Goal: Task Accomplishment & Management: Use online tool/utility

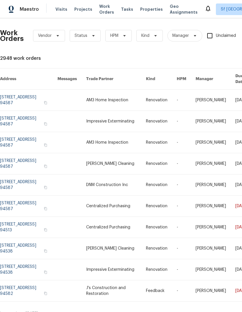
click at [60, 11] on span "Visits" at bounding box center [61, 9] width 12 height 6
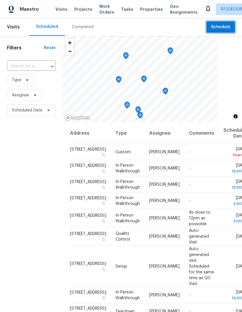
click at [223, 26] on span "Schedule" at bounding box center [220, 26] width 19 height 7
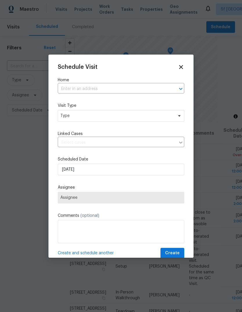
click at [135, 84] on input "text" at bounding box center [113, 88] width 110 height 9
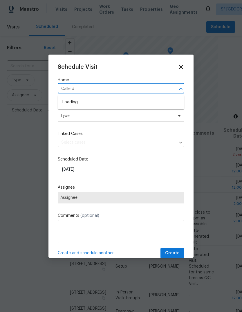
type input "Calle de"
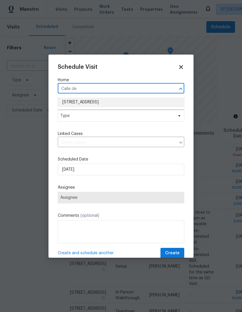
click at [73, 101] on li "[STREET_ADDRESS]" at bounding box center [121, 102] width 126 height 10
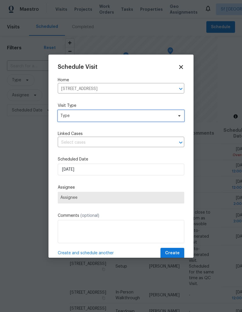
click at [63, 115] on span "Type" at bounding box center [116, 116] width 113 height 6
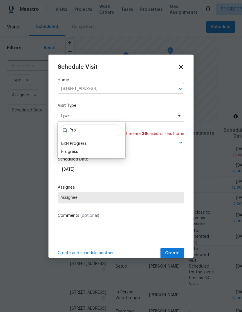
type input "Pro"
click at [63, 149] on div "Progress" at bounding box center [69, 152] width 17 height 6
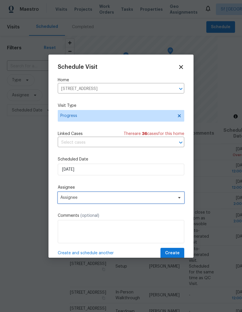
click at [63, 200] on span "Assignee" at bounding box center [117, 197] width 114 height 5
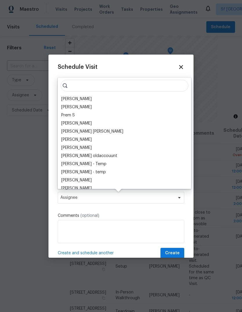
click at [62, 97] on div "[PERSON_NAME]" at bounding box center [76, 99] width 30 height 6
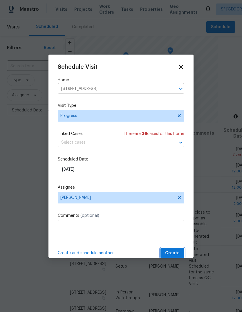
click at [173, 254] on span "Create" at bounding box center [172, 252] width 15 height 7
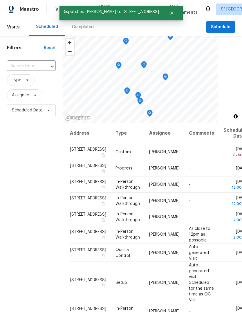
click at [43, 150] on div "Filters Reset ​ Type Assignee Scheduled Date" at bounding box center [31, 204] width 63 height 336
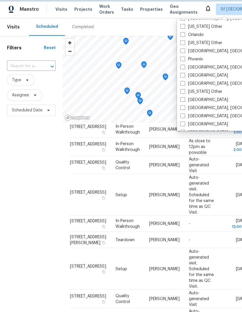
scroll to position [664, 0]
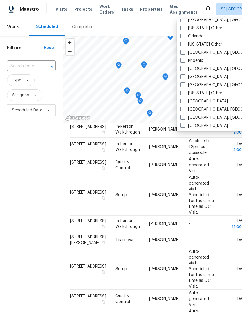
click at [201, 76] on label "[GEOGRAPHIC_DATA]" at bounding box center [204, 77] width 48 height 6
click at [184, 76] on input "[GEOGRAPHIC_DATA]" at bounding box center [182, 76] width 4 height 4
checkbox input "true"
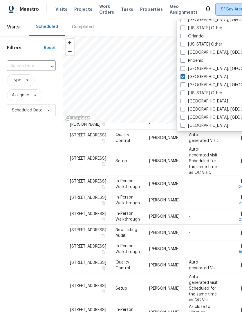
click at [221, 8] on span "Sf Bay Area + 1" at bounding box center [235, 9] width 29 height 6
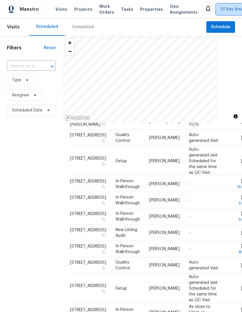
click at [221, 12] on span "Sf Bay Area + 1" at bounding box center [235, 9] width 29 height 6
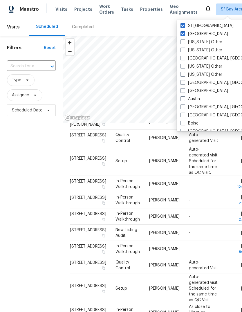
click at [193, 34] on label "[GEOGRAPHIC_DATA]" at bounding box center [204, 34] width 48 height 6
click at [184, 34] on input "[GEOGRAPHIC_DATA]" at bounding box center [182, 33] width 4 height 4
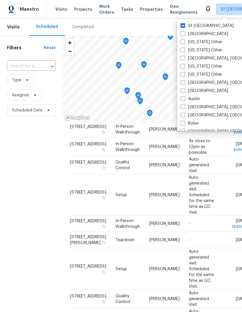
click at [198, 33] on label "[GEOGRAPHIC_DATA]" at bounding box center [204, 34] width 48 height 6
click at [184, 33] on input "[GEOGRAPHIC_DATA]" at bounding box center [182, 33] width 4 height 4
checkbox input "true"
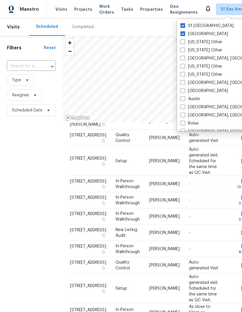
click at [204, 26] on label "Sf [GEOGRAPHIC_DATA]" at bounding box center [206, 26] width 53 height 6
click at [184, 26] on input "Sf [GEOGRAPHIC_DATA]" at bounding box center [182, 25] width 4 height 4
checkbox input "false"
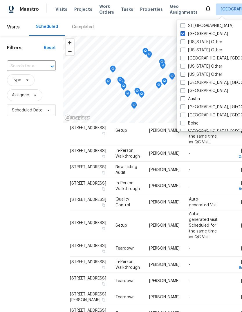
click at [36, 157] on div "Filters Reset ​ Type Assignee Scheduled Date" at bounding box center [31, 204] width 63 height 336
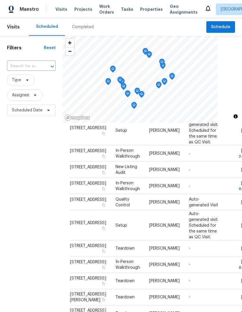
click at [37, 162] on div "Filters Reset ​ Type Assignee Scheduled Date" at bounding box center [31, 204] width 63 height 336
click at [43, 162] on div "Filters Reset ​ Type Assignee Scheduled Date" at bounding box center [31, 204] width 63 height 336
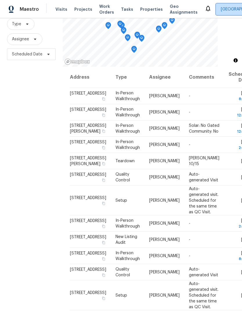
click at [216, 12] on span "[GEOGRAPHIC_DATA]" at bounding box center [245, 9] width 58 height 12
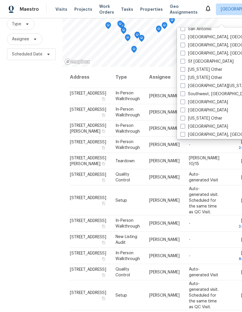
scroll to position [783, 0]
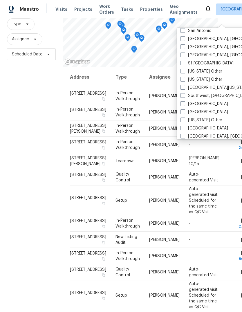
click at [207, 60] on label "Sf [GEOGRAPHIC_DATA]" at bounding box center [206, 63] width 53 height 6
click at [184, 60] on input "Sf [GEOGRAPHIC_DATA]" at bounding box center [182, 62] width 4 height 4
checkbox input "true"
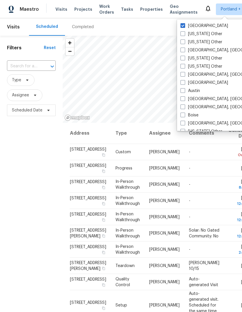
click at [200, 24] on label "[GEOGRAPHIC_DATA]" at bounding box center [204, 26] width 48 height 6
click at [184, 24] on input "[GEOGRAPHIC_DATA]" at bounding box center [182, 25] width 4 height 4
checkbox input "false"
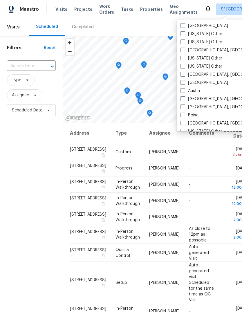
click at [46, 251] on div "Filters Reset ​ Type Assignee Scheduled Date" at bounding box center [31, 204] width 63 height 336
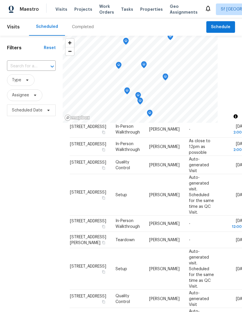
click at [87, 28] on div "Completed" at bounding box center [83, 27] width 22 height 6
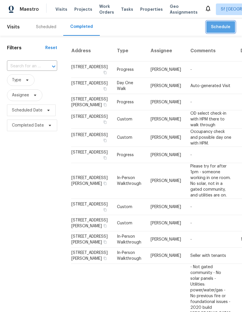
click at [222, 29] on span "Schedule" at bounding box center [220, 26] width 19 height 7
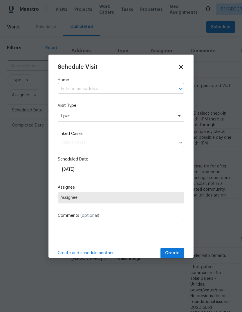
click at [125, 89] on input "text" at bounding box center [113, 88] width 110 height 9
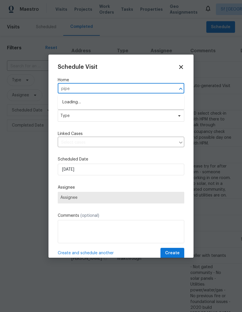
type input "piper"
click at [108, 111] on li "[STREET_ADDRESS]" at bounding box center [121, 112] width 126 height 10
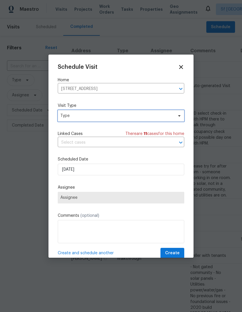
click at [95, 117] on span "Type" at bounding box center [116, 116] width 113 height 6
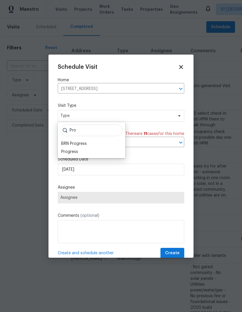
type input "Pro"
click at [79, 150] on div "Progress" at bounding box center [91, 152] width 64 height 8
click at [81, 153] on div "Progress" at bounding box center [91, 152] width 64 height 8
click at [73, 152] on div "Progress" at bounding box center [69, 152] width 17 height 6
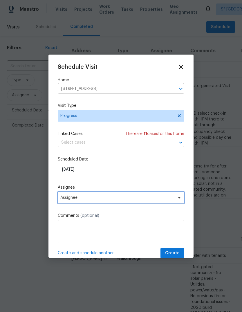
click at [80, 200] on span "Assignee" at bounding box center [117, 197] width 114 height 5
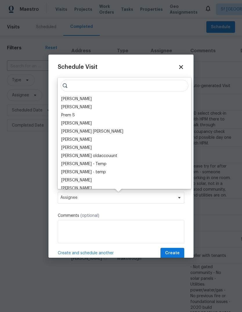
click at [82, 97] on div "[PERSON_NAME]" at bounding box center [76, 99] width 30 height 6
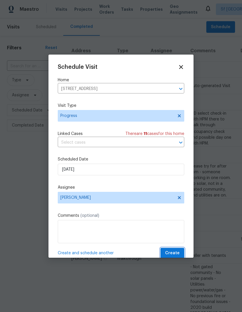
click at [180, 253] on button "Create" at bounding box center [172, 253] width 24 height 11
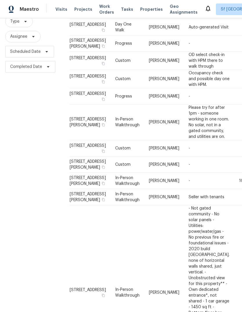
scroll to position [55, 2]
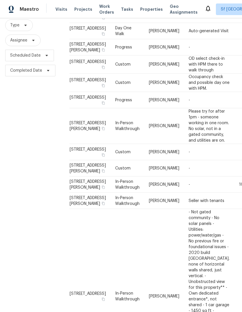
click at [52, 246] on div "Filters Reset ​ Type Assignee Scheduled Date Completed Date" at bounding box center [30, 267] width 64 height 573
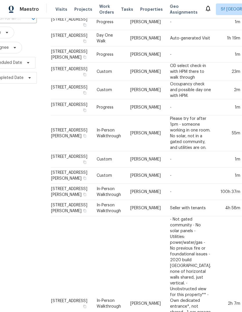
scroll to position [47, 20]
